Goal: Task Accomplishment & Management: Use online tool/utility

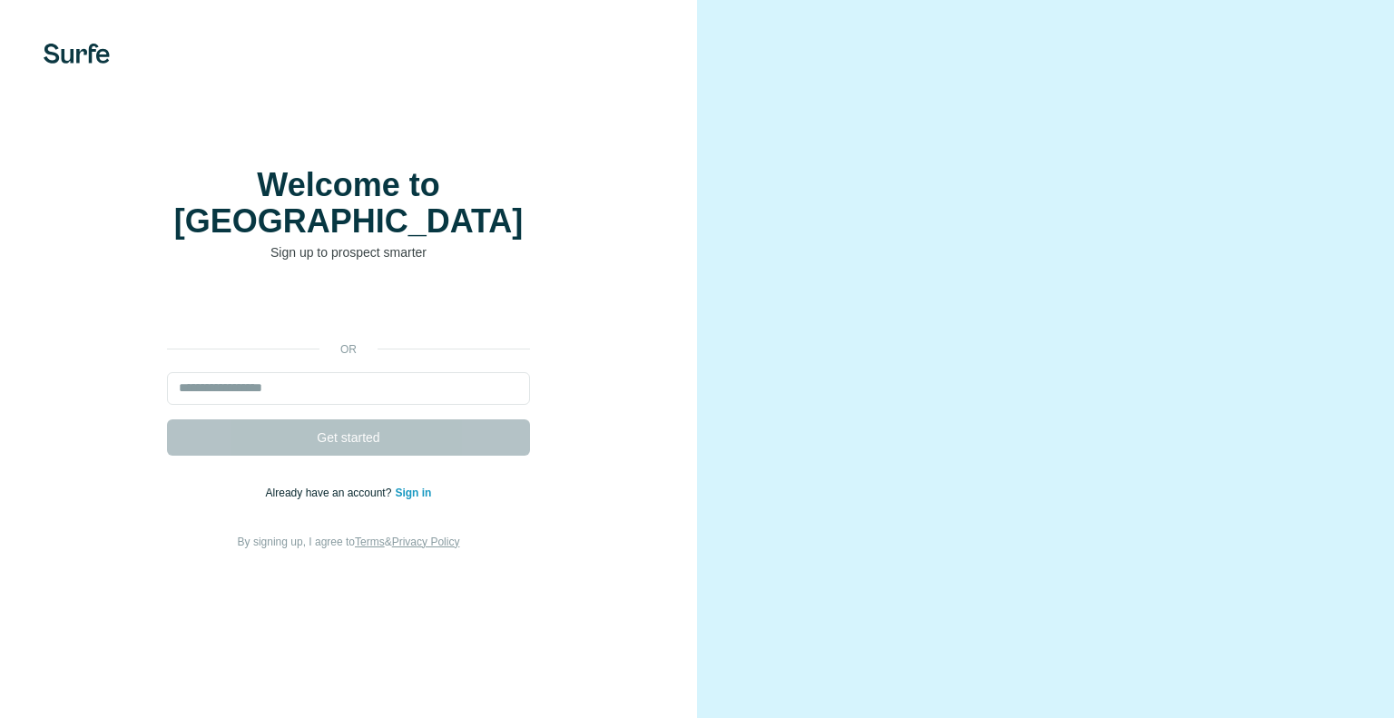
click at [1159, 211] on video at bounding box center [1046, 360] width 596 height 298
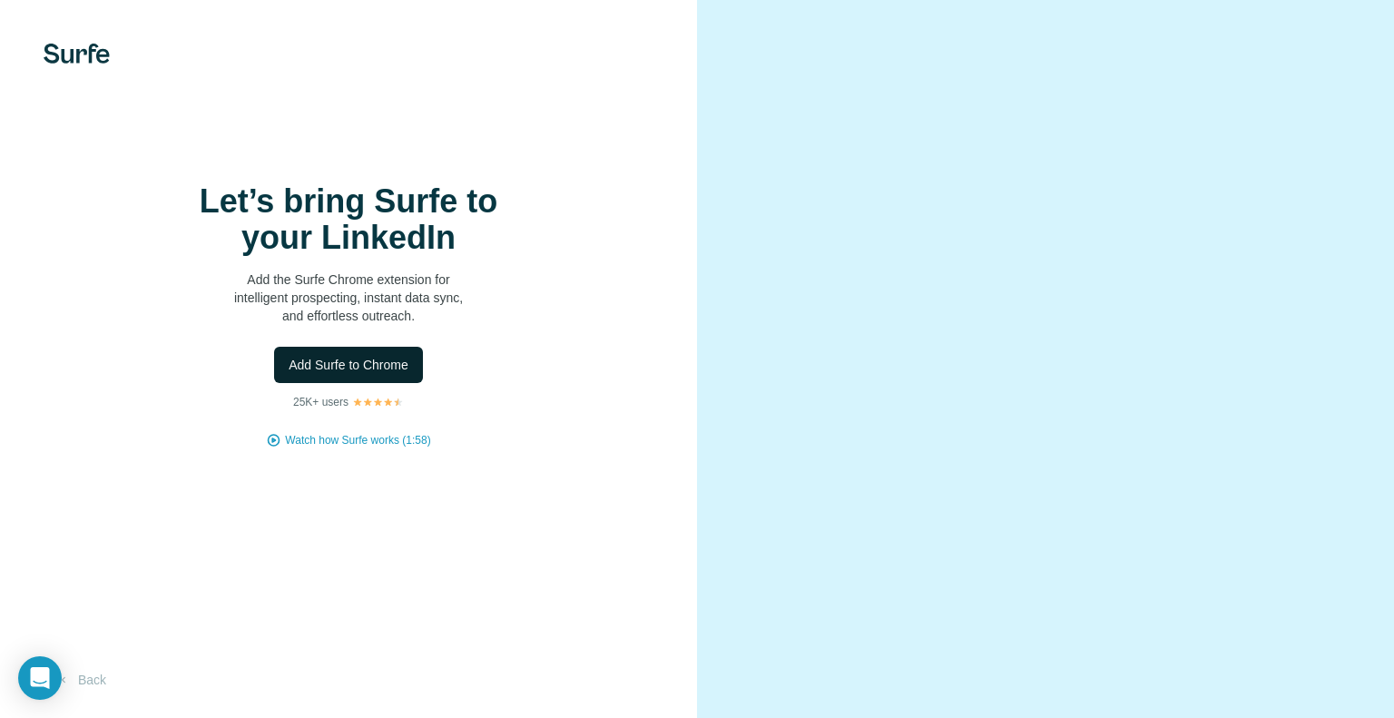
click at [383, 374] on span "Add Surfe to Chrome" at bounding box center [349, 365] width 120 height 18
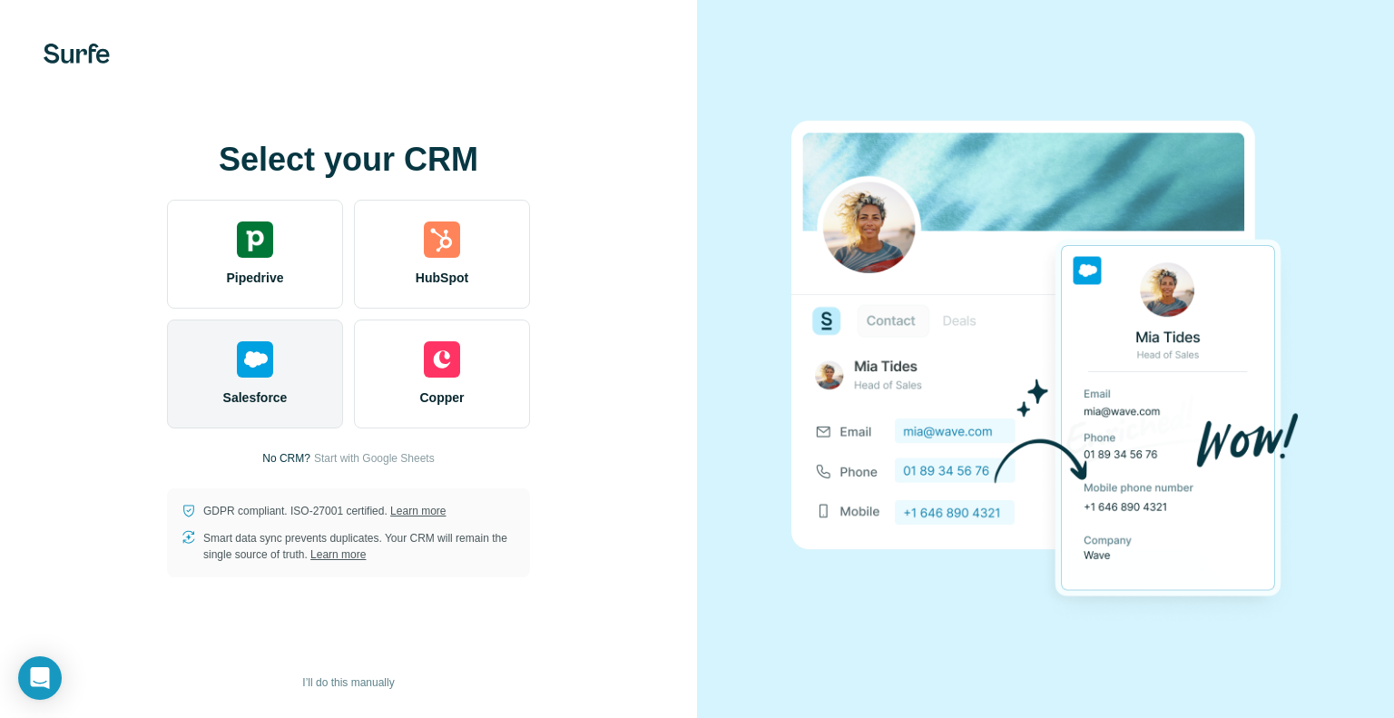
click at [268, 379] on div "Salesforce" at bounding box center [255, 374] width 176 height 109
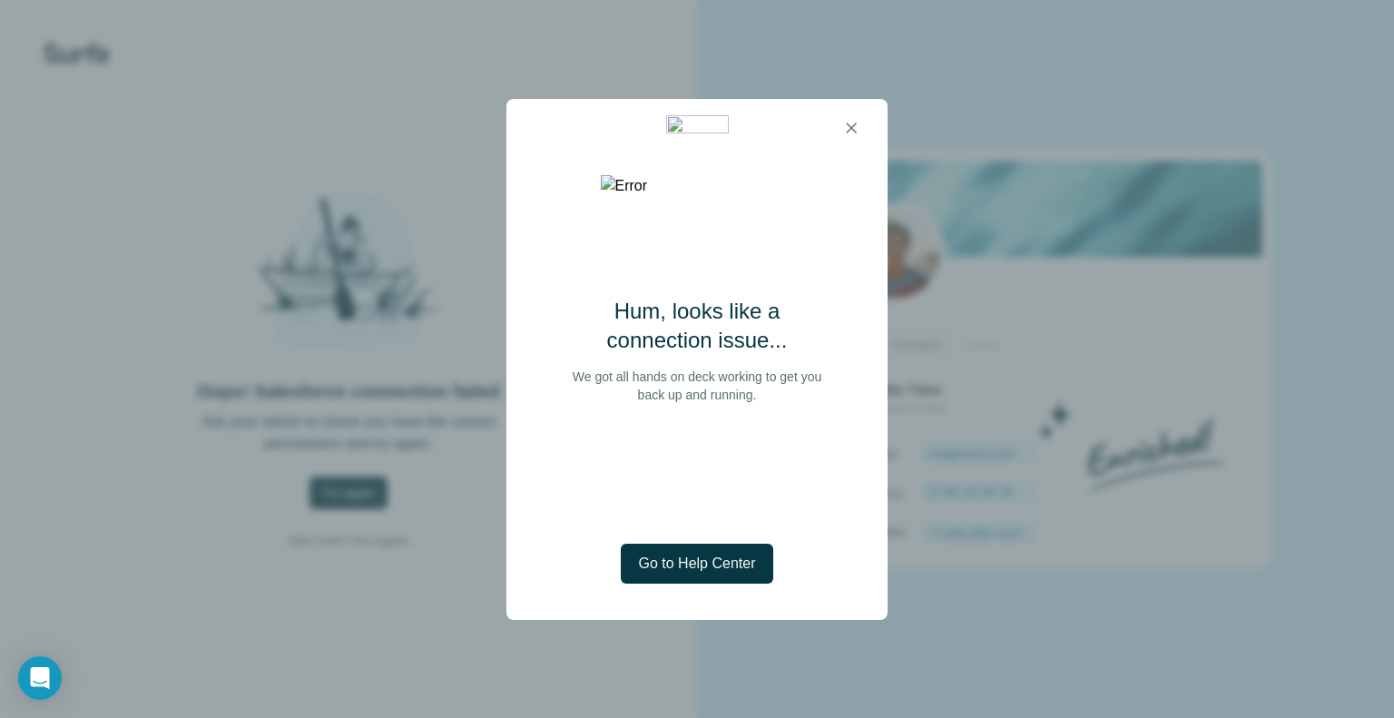
drag, startPoint x: 678, startPoint y: 84, endPoint x: 671, endPoint y: 74, distance: 11.6
click at [672, 74] on div "Hum, looks like a connection issue... We got all hands on deck working to get y…" at bounding box center [697, 359] width 1394 height 718
click at [709, 561] on span "Go to Help Center" at bounding box center [697, 564] width 117 height 22
